Goal: Task Accomplishment & Management: Manage account settings

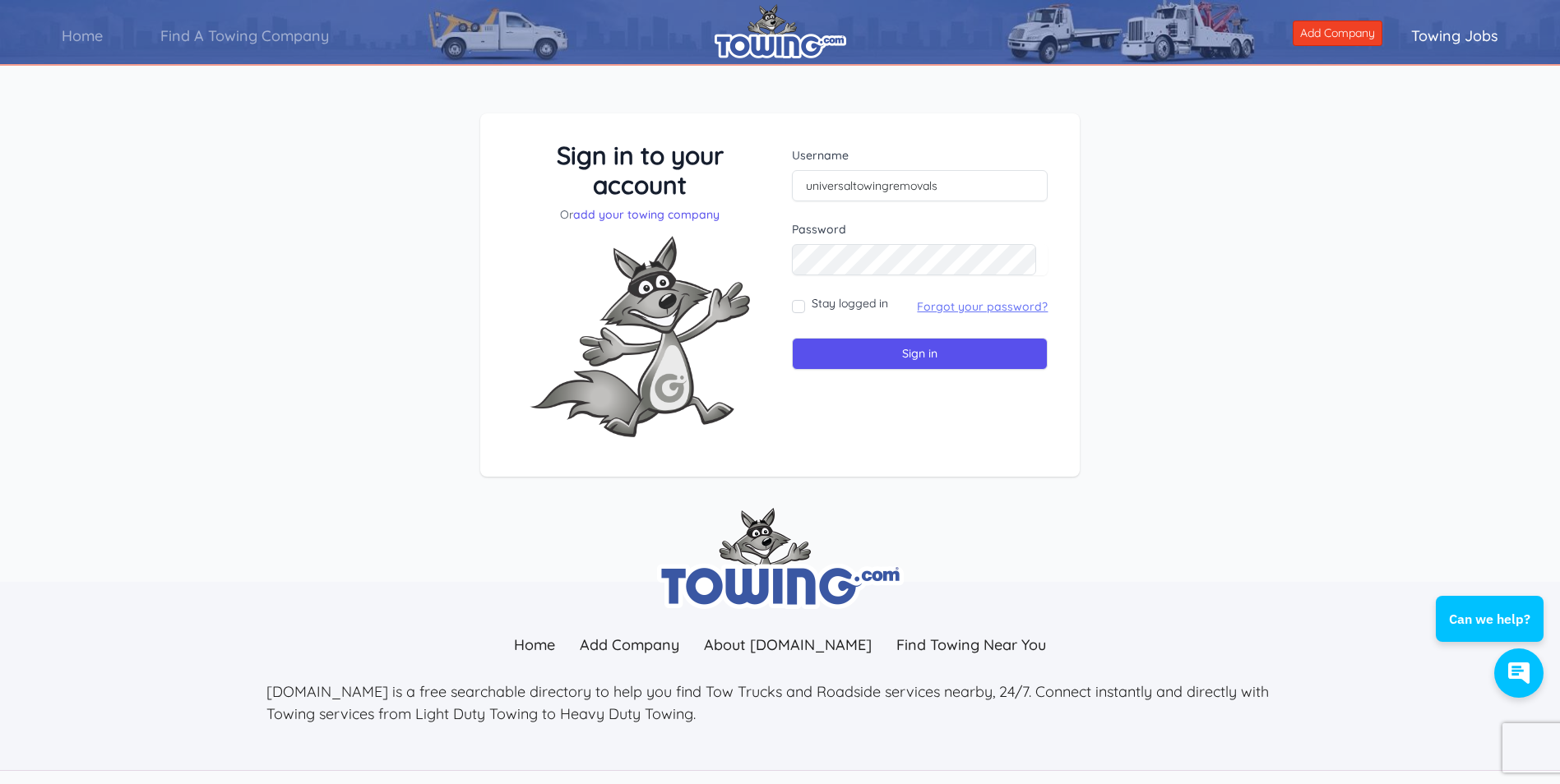
click at [930, 303] on link "Forgot your password?" at bounding box center [983, 307] width 131 height 14
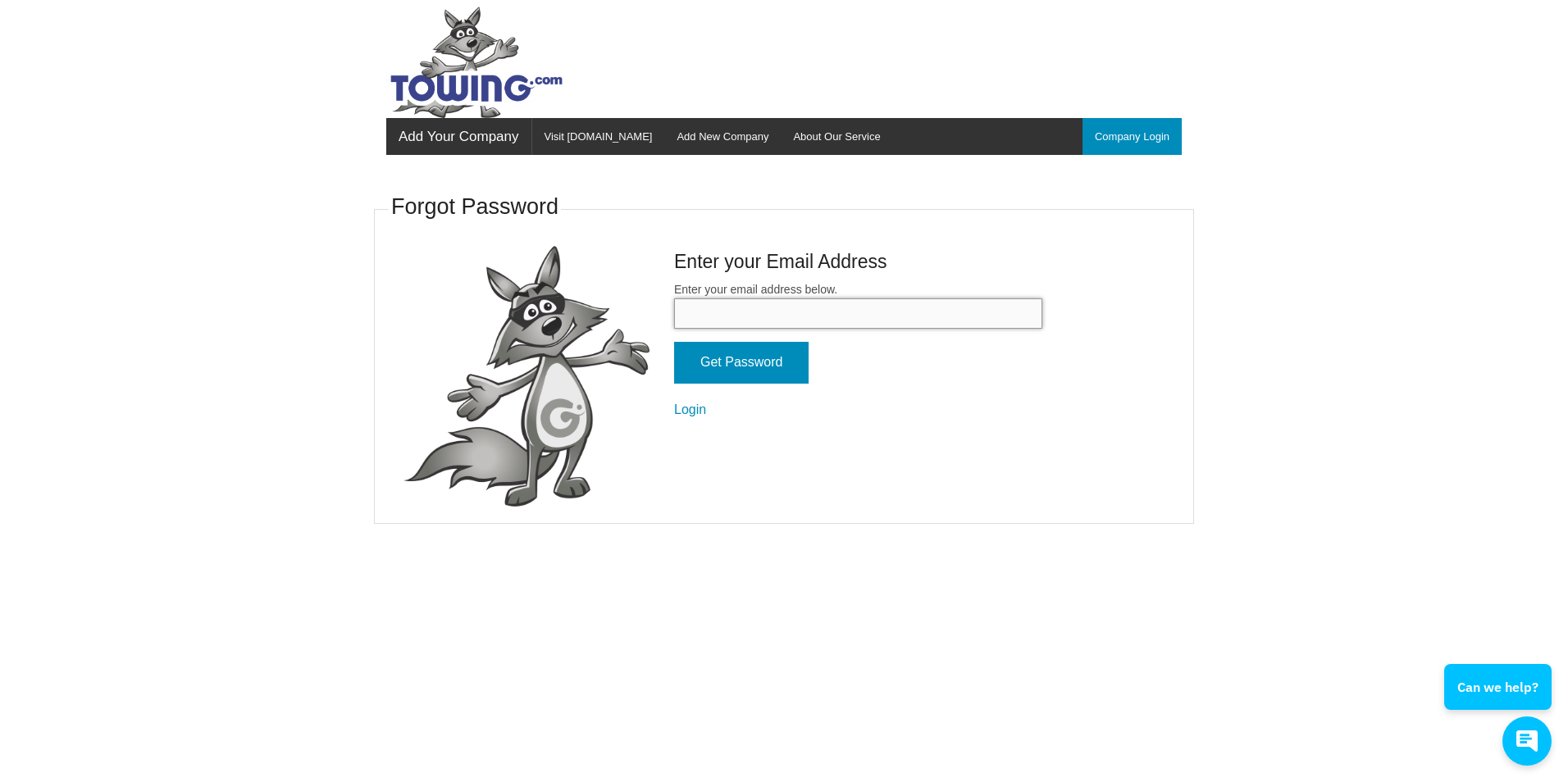
click at [804, 317] on input "Enter your email address below." at bounding box center [857, 314] width 368 height 30
type input "universaltowingremovals@yahoo.com"
click at [728, 360] on input "Get Password" at bounding box center [741, 362] width 134 height 42
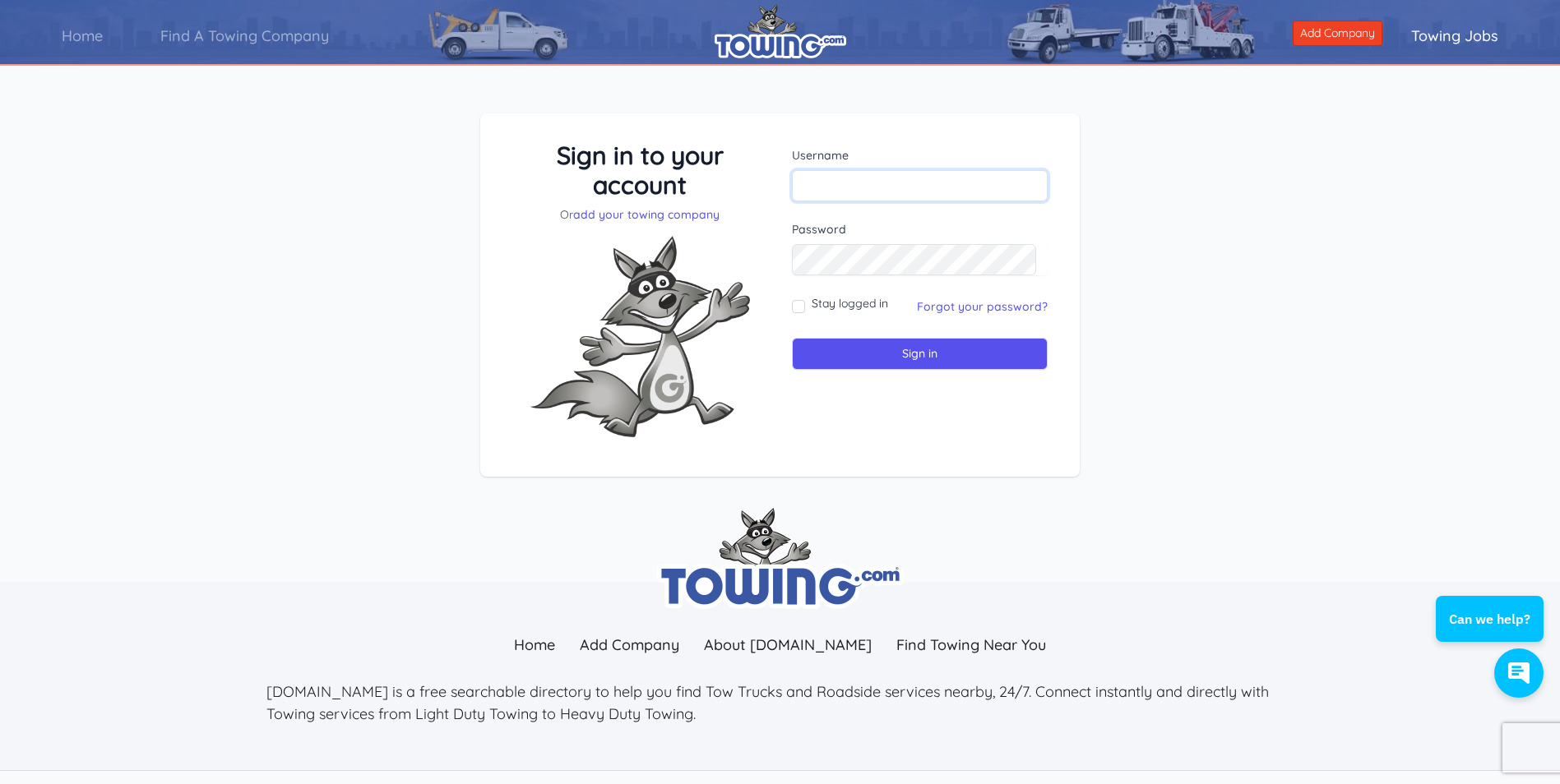
click at [810, 190] on input "text" at bounding box center [919, 186] width 256 height 31
type input "universaltowingremovals"
click at [907, 357] on input "Sign in" at bounding box center [919, 354] width 256 height 32
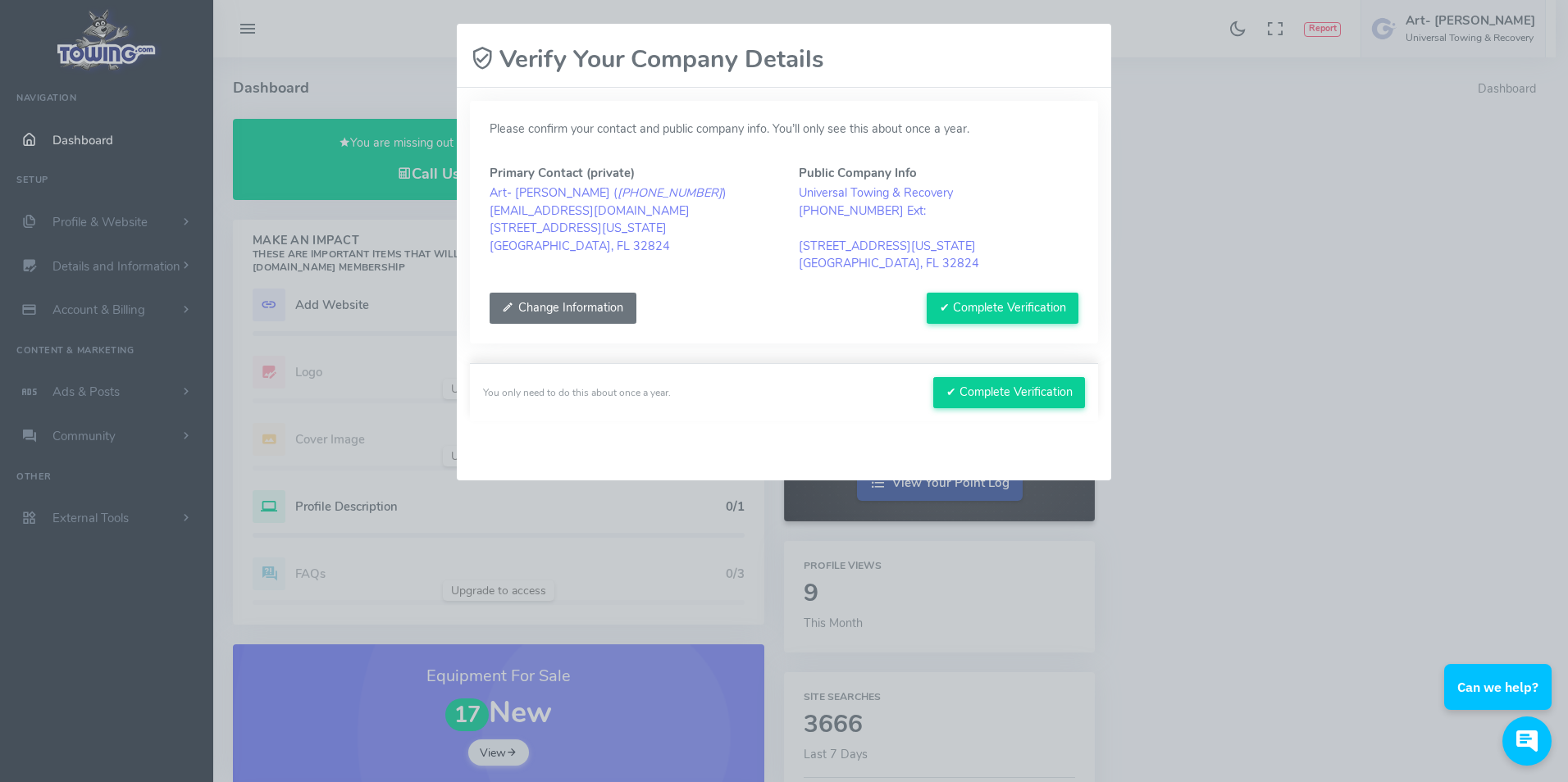
click at [584, 305] on button "Change Information" at bounding box center [563, 308] width 147 height 31
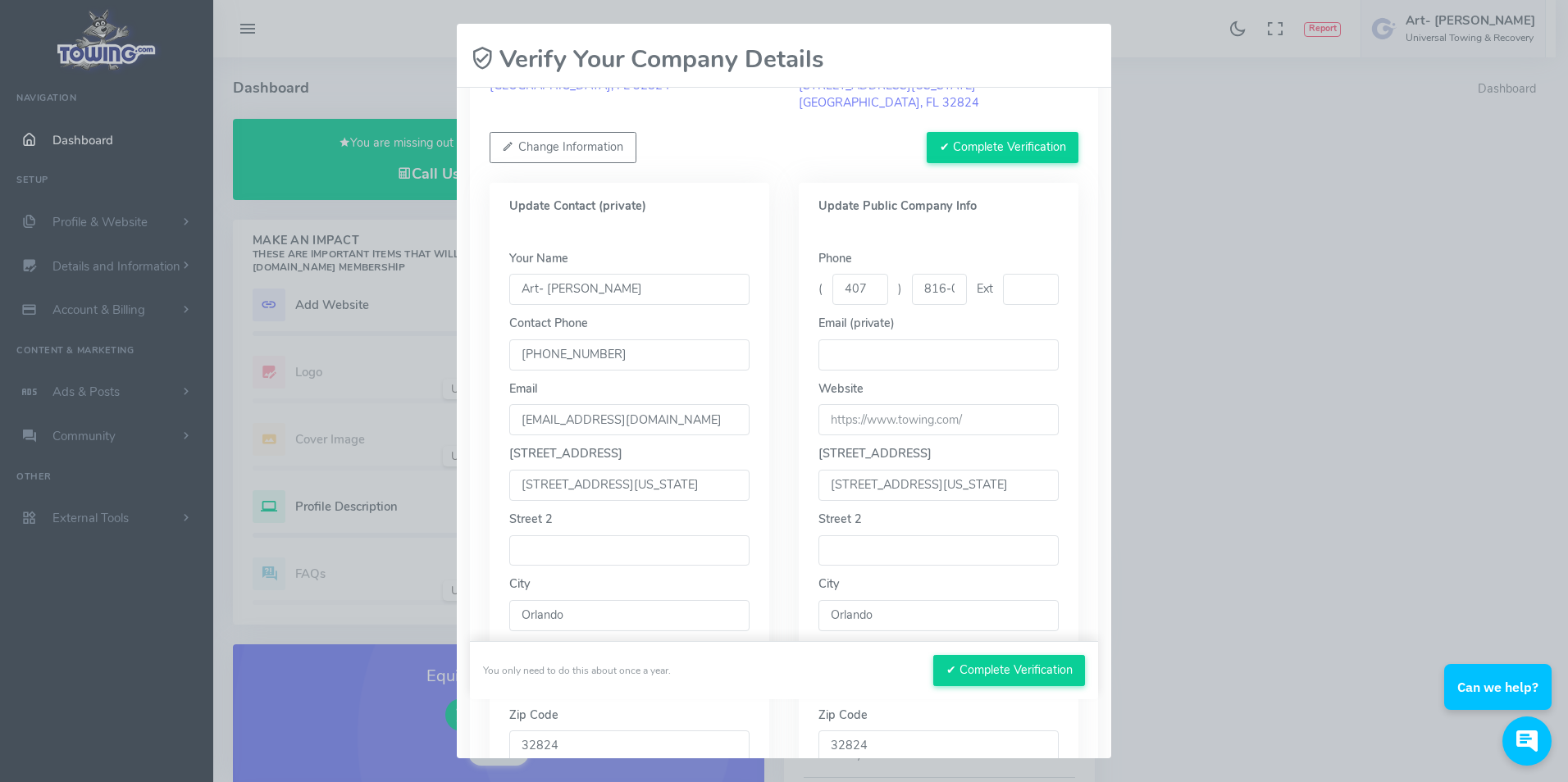
scroll to position [164, 0]
click at [636, 290] on input "Art- [PERSON_NAME]" at bounding box center [629, 285] width 240 height 31
type input "Art"
click at [694, 213] on div "Update Contact (private)" at bounding box center [629, 203] width 279 height 47
click at [657, 484] on input "8808 Florida Rock Road" at bounding box center [629, 481] width 240 height 31
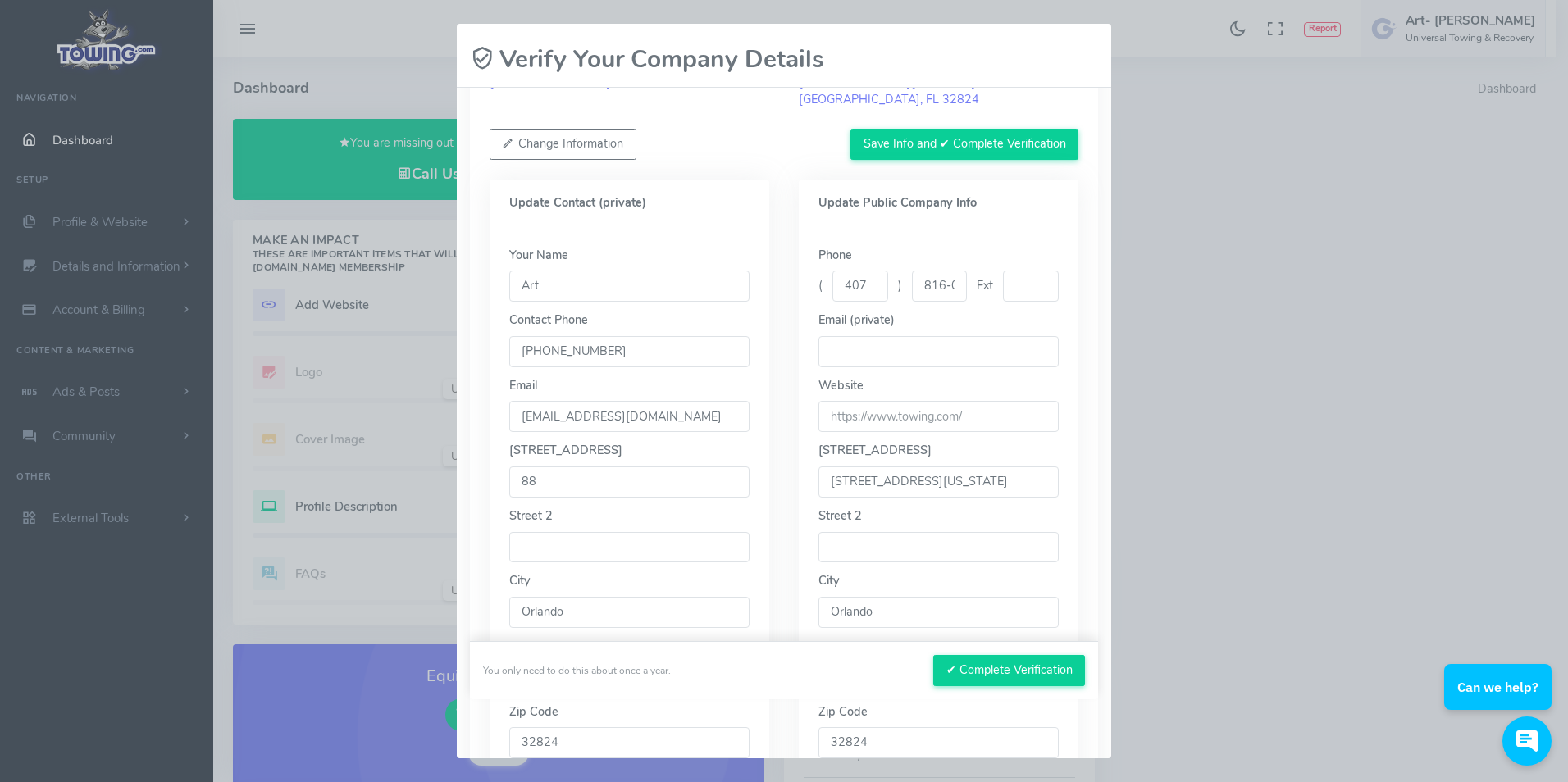
type input "8"
type input "206 6TH STREET"
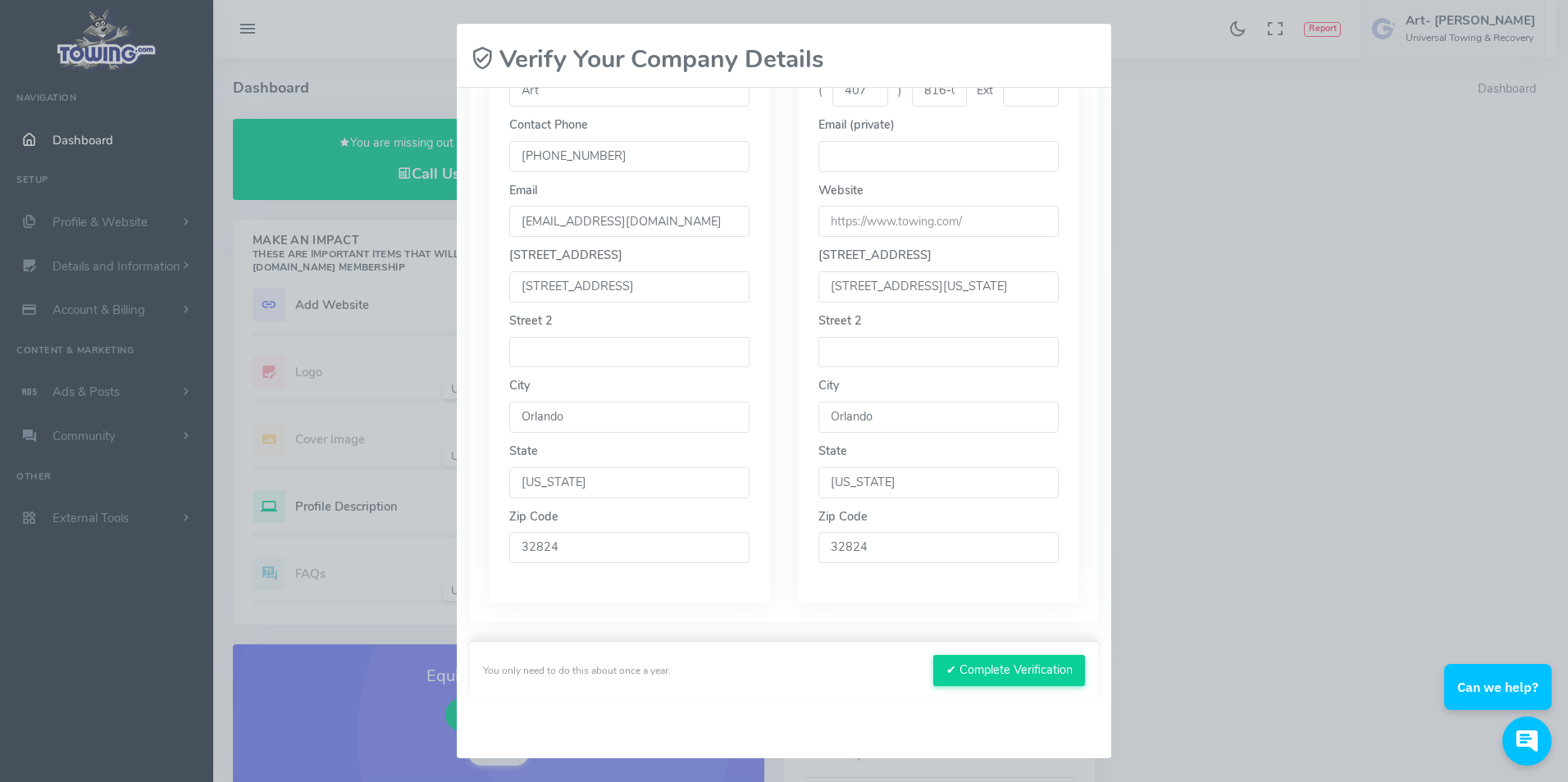
scroll to position [360, 0]
click at [956, 286] on input "8808 Florida Rock Road" at bounding box center [938, 285] width 240 height 31
type input "8"
type input "206 6TH STREET"
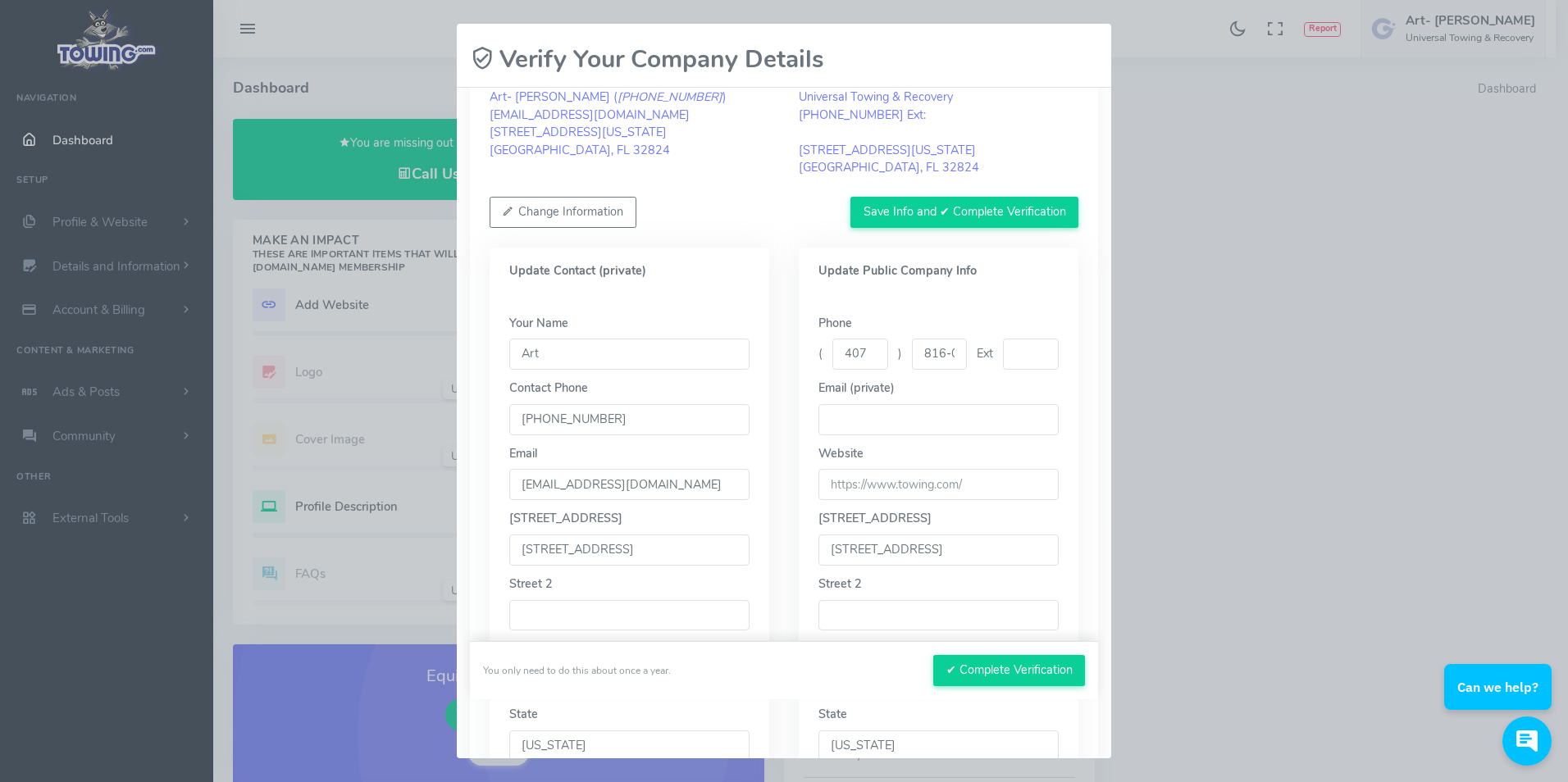
scroll to position [82, 0]
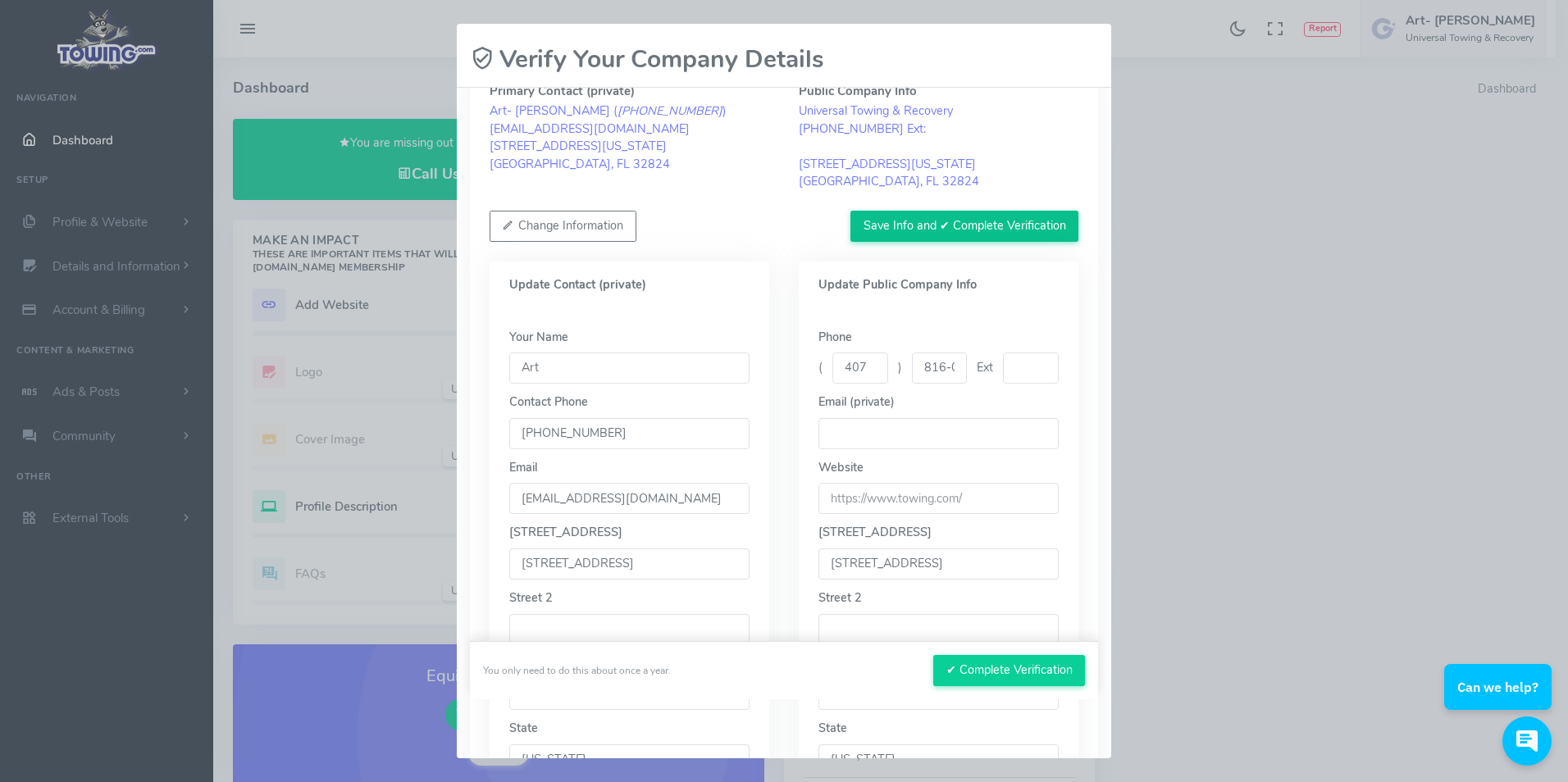
click at [887, 225] on button "Save Info and ✔ Complete Verification" at bounding box center [964, 225] width 228 height 31
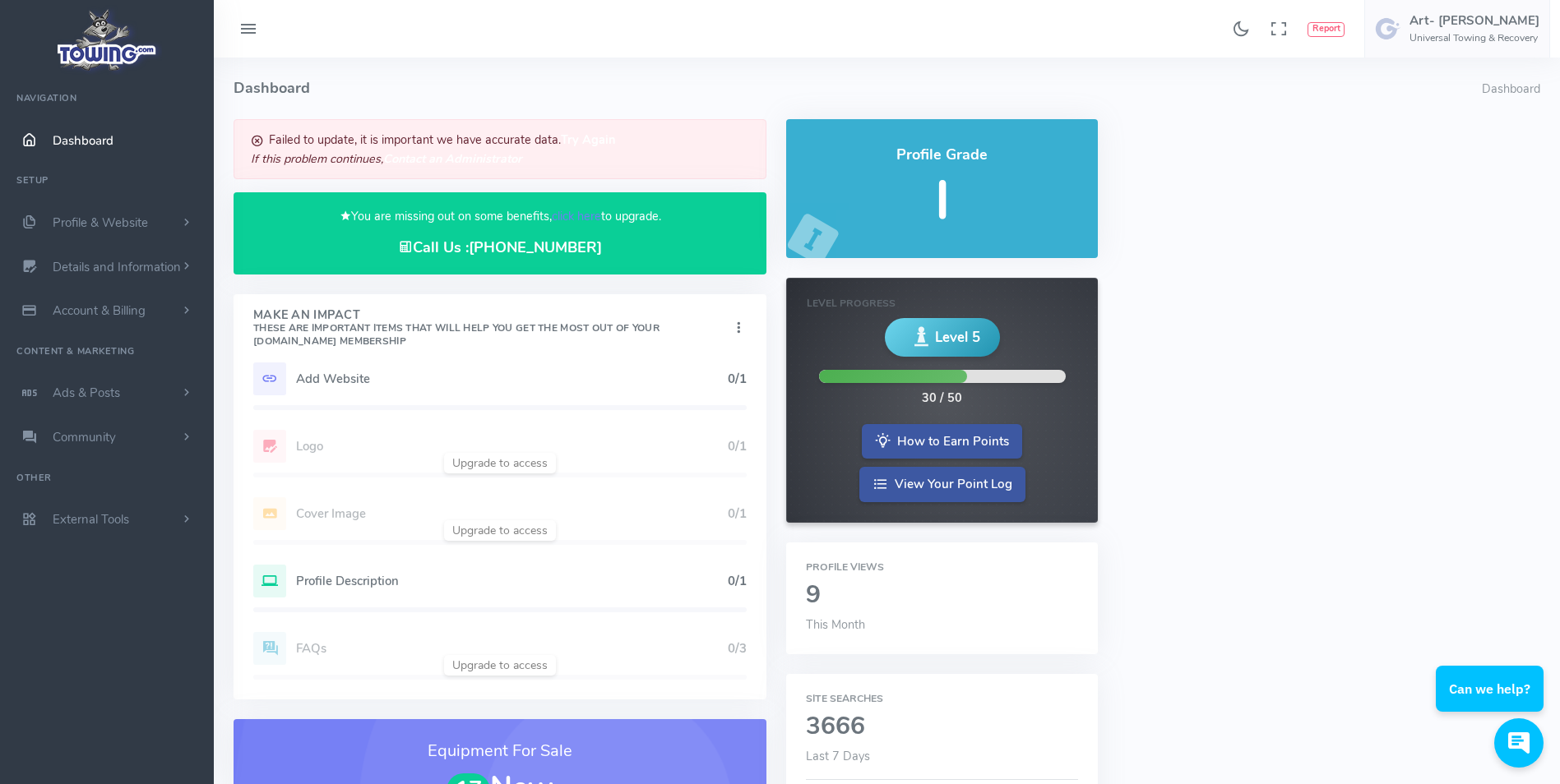
click at [73, 134] on span "Dashboard" at bounding box center [83, 141] width 61 height 16
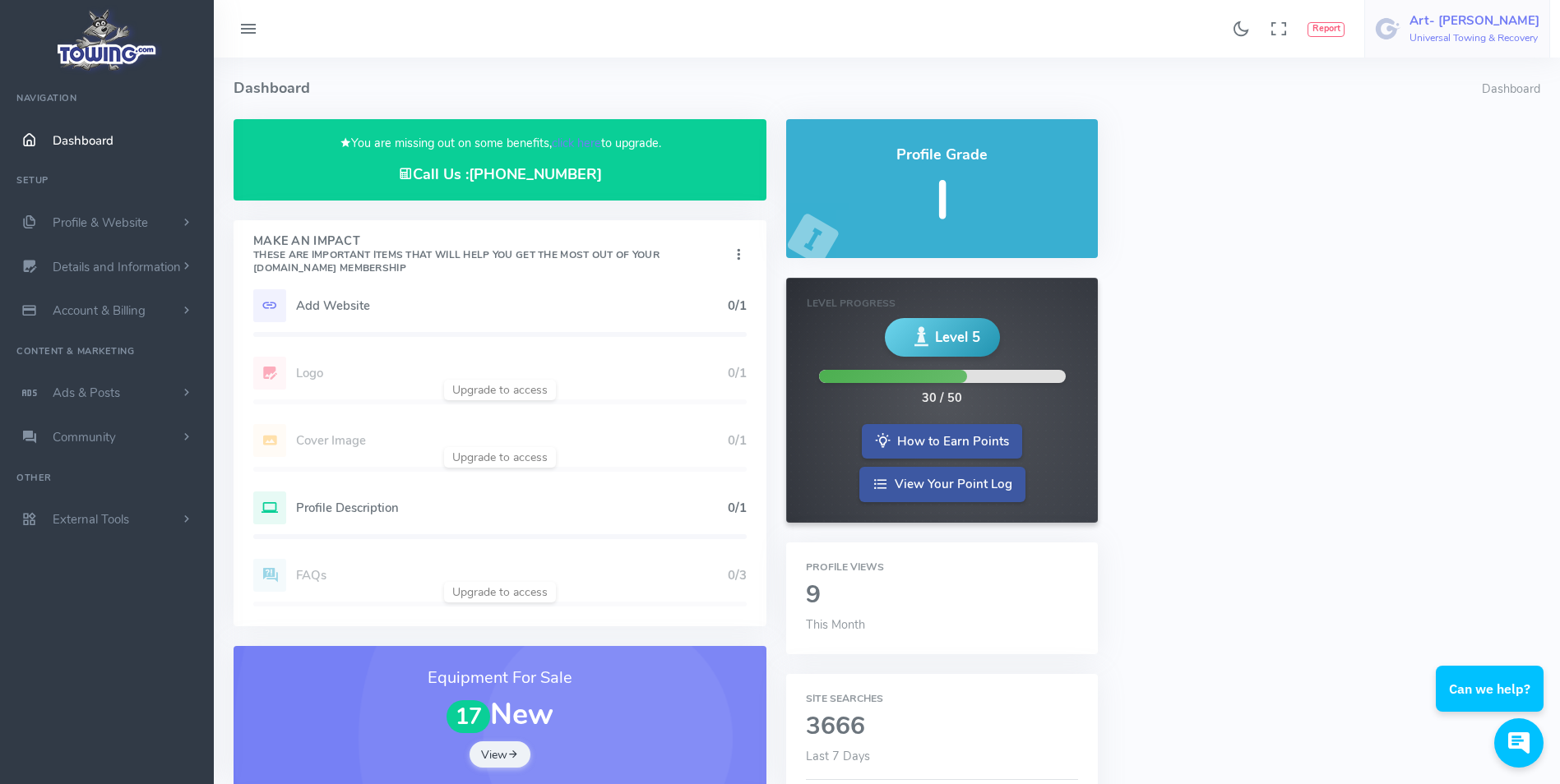
click at [1467, 33] on h6 "Universal Towing & Recovery" at bounding box center [1475, 39] width 130 height 11
click at [1475, 95] on span "Account Settings" at bounding box center [1450, 100] width 91 height 16
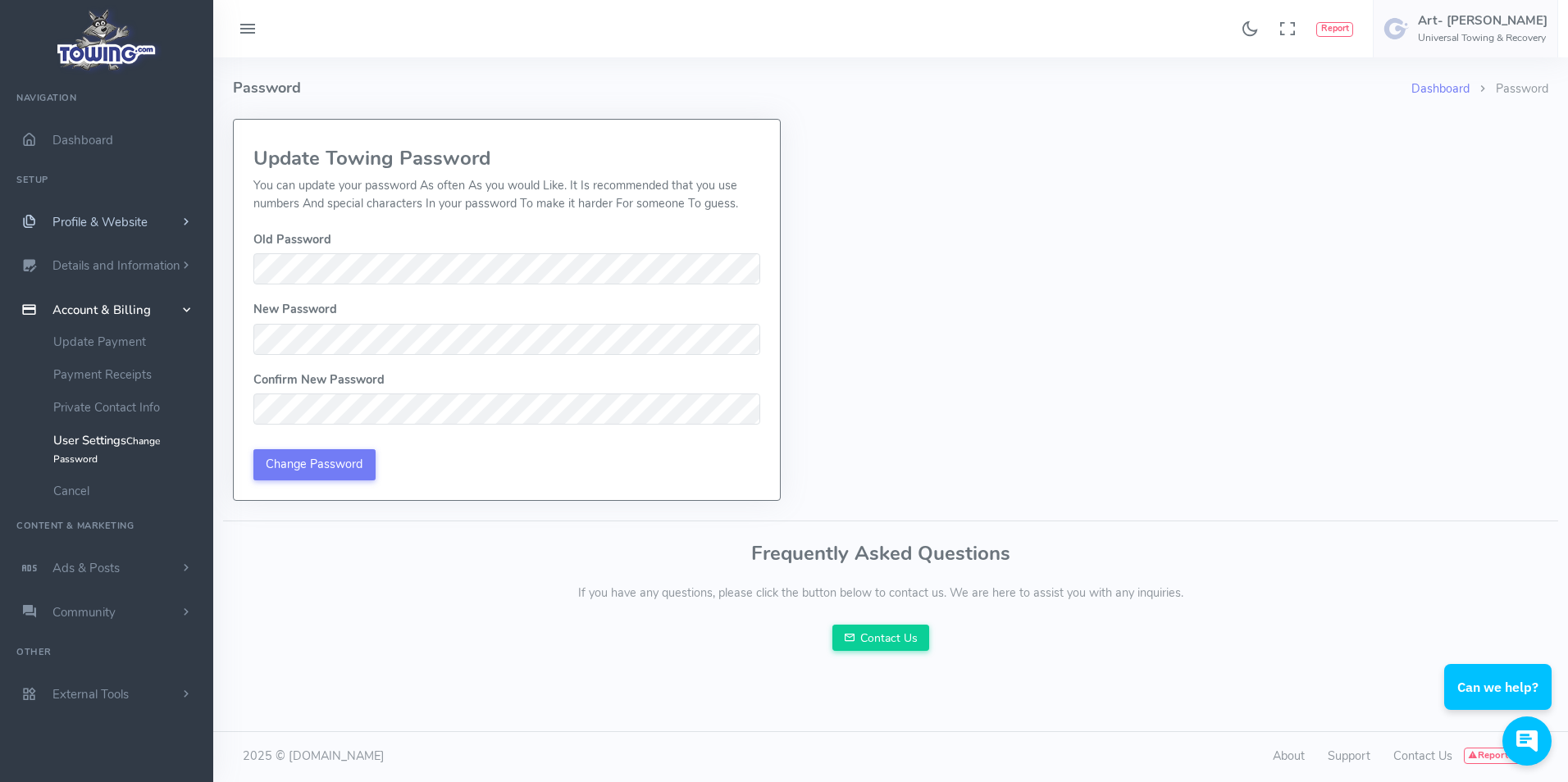
click at [55, 216] on span "Profile & Website" at bounding box center [100, 222] width 95 height 16
click at [73, 568] on span "Account & Billing" at bounding box center [102, 573] width 98 height 16
click at [89, 441] on link "User Settings Change Password" at bounding box center [127, 449] width 172 height 51
click at [81, 220] on span "Profile & Website" at bounding box center [100, 222] width 95 height 16
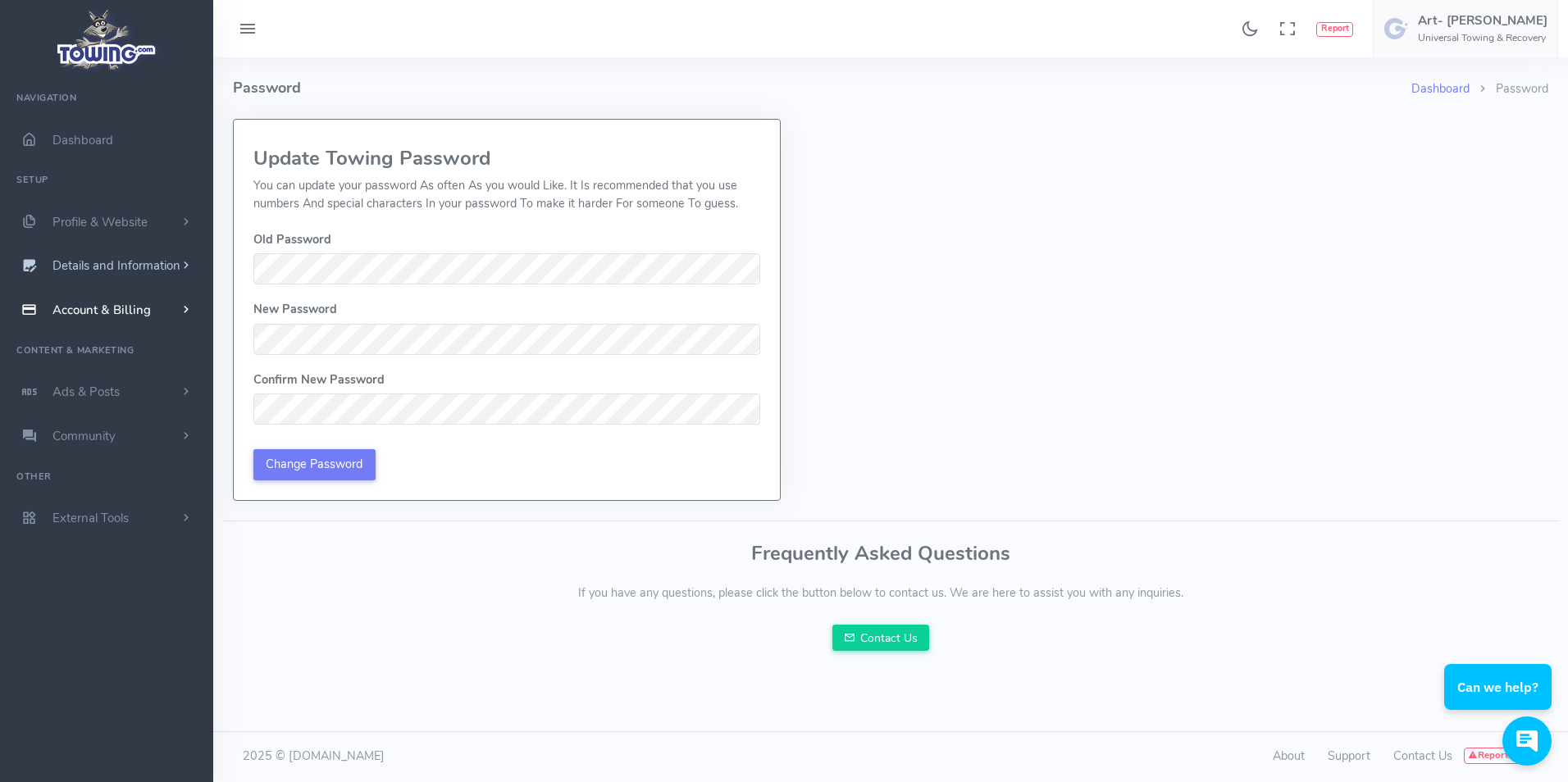
click at [87, 268] on span "Details and Information" at bounding box center [116, 267] width 128 height 16
click at [86, 296] on link "Logo & Banner" at bounding box center [127, 298] width 172 height 33
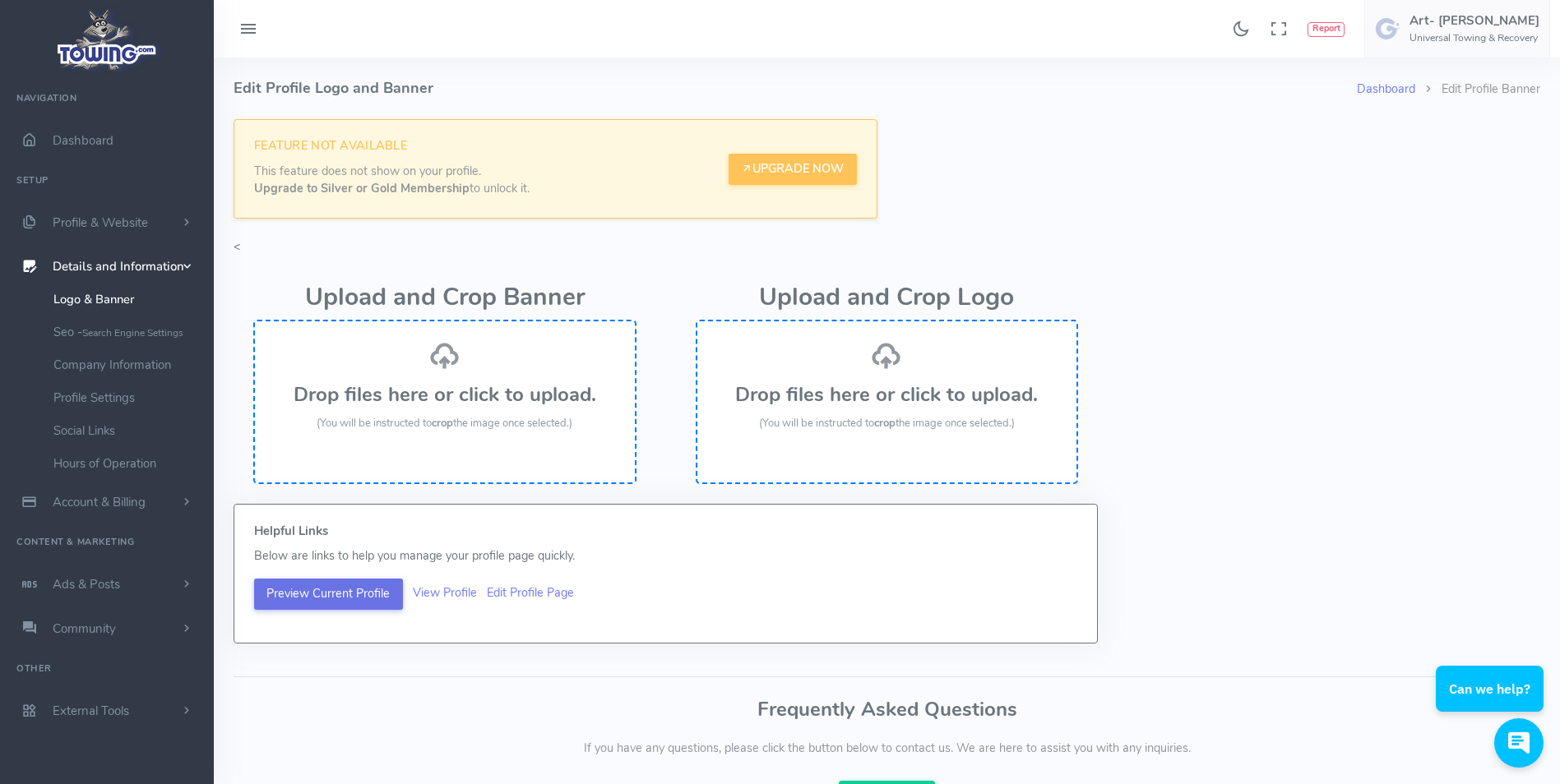
click at [329, 591] on button "Preview Current Profile" at bounding box center [329, 594] width 149 height 31
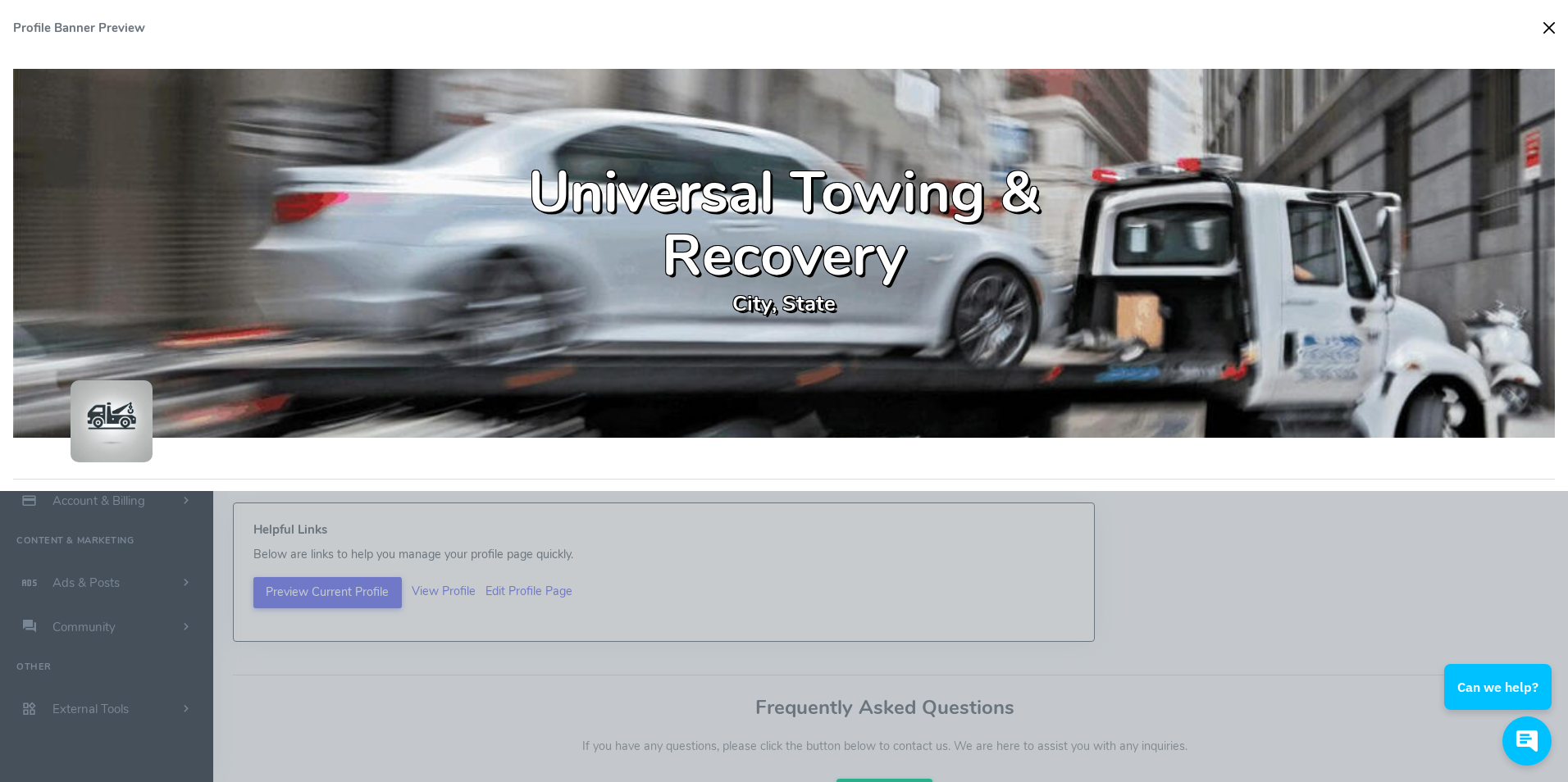
click at [1554, 25] on button "Close" at bounding box center [1548, 27] width 24 height 24
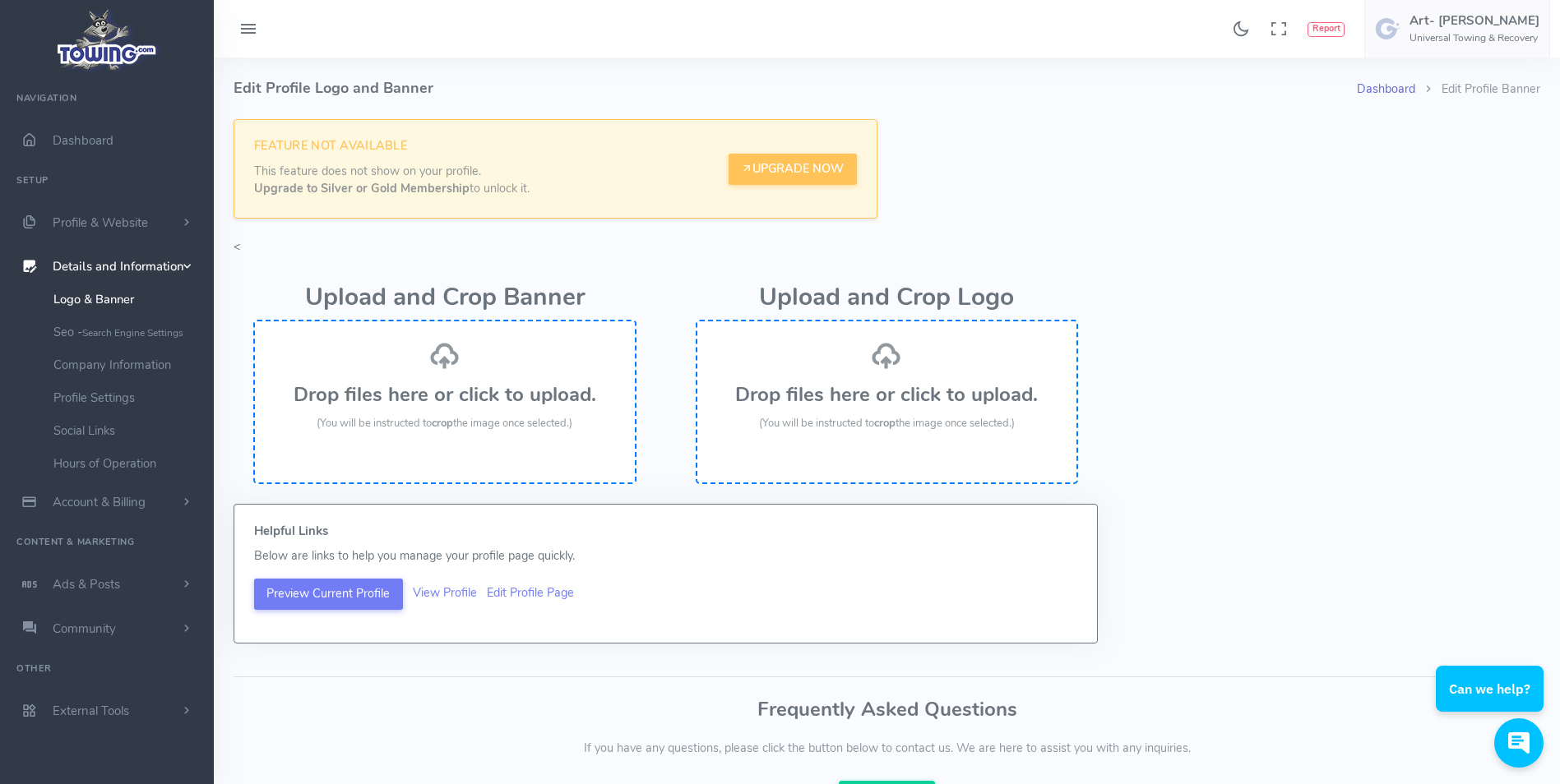
click at [1380, 90] on link "Dashboard" at bounding box center [1386, 89] width 58 height 16
